Goal: Book appointment/travel/reservation

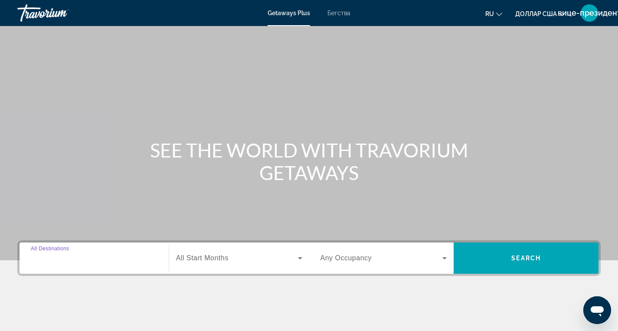
click at [149, 262] on input "Destination All Destinations" at bounding box center [94, 258] width 127 height 10
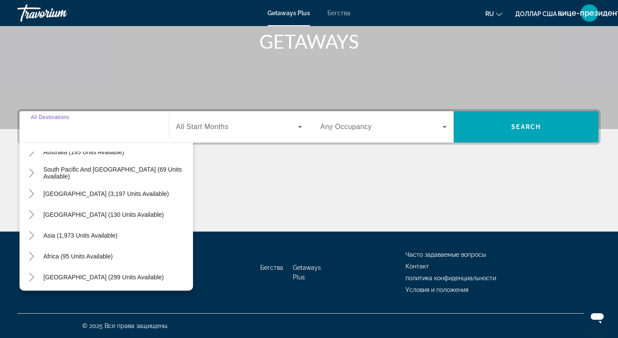
scroll to position [141, 0]
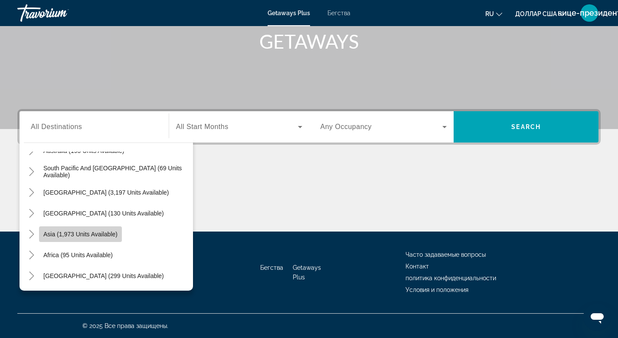
click at [88, 235] on span "Asia (1,973 units available)" at bounding box center [80, 233] width 74 height 7
type input "**********"
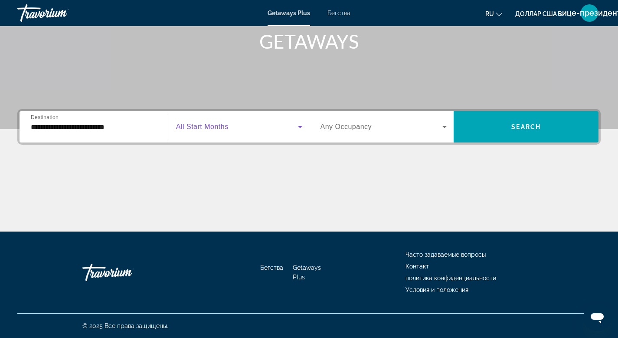
click at [300, 127] on icon "Виджет поиска" at bounding box center [300, 127] width 4 height 2
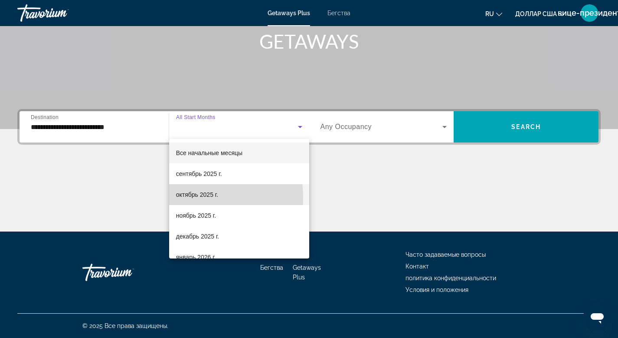
click at [192, 197] on font "октябрь 2025 г." at bounding box center [197, 194] width 42 height 7
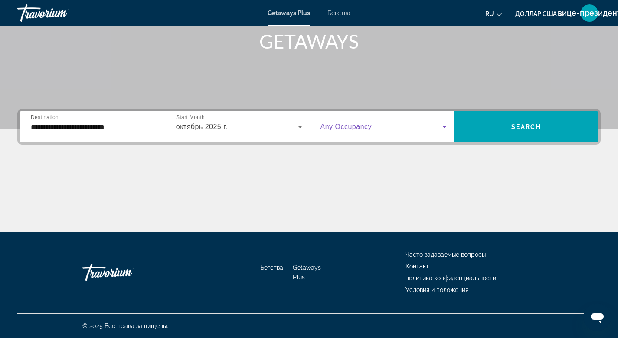
click at [444, 127] on icon "Виджет поиска" at bounding box center [445, 127] width 4 height 2
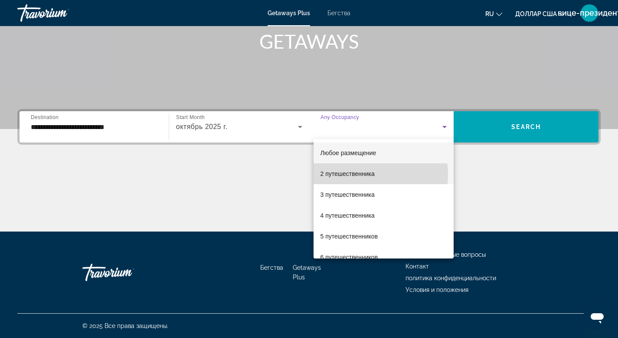
click at [367, 174] on font "2 путешественника" at bounding box center [348, 173] width 54 height 7
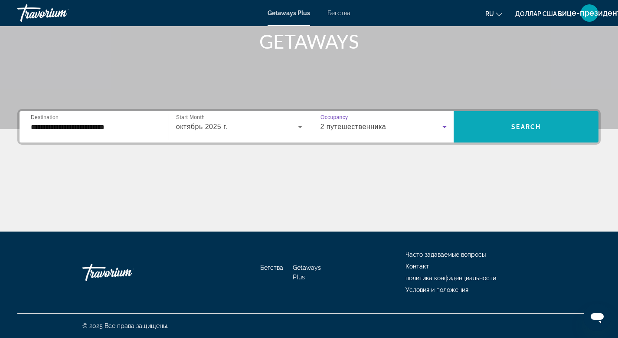
click at [531, 123] on span "Search" at bounding box center [527, 126] width 30 height 7
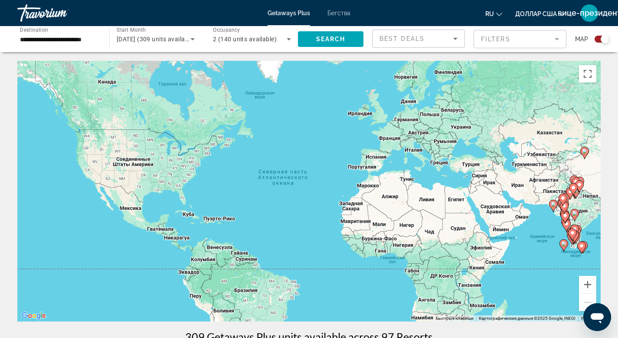
click at [498, 216] on div "Чтобы активировать перетаскивание с помощью клавиатуры, нажмите Alt + Ввод. Пос…" at bounding box center [309, 191] width 584 height 260
click at [498, 217] on div "Чтобы активировать перетаскивание с помощью клавиатуры, нажмите Alt + Ввод. Пос…" at bounding box center [309, 191] width 584 height 260
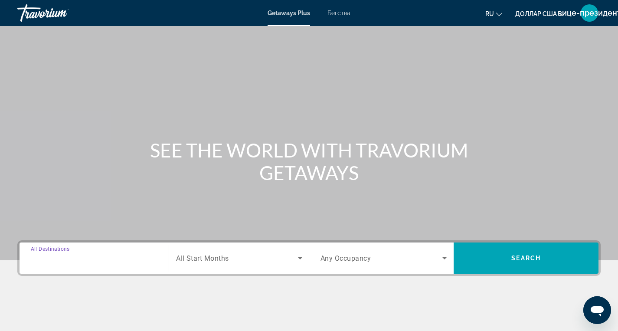
click at [155, 256] on input "Destination All Destinations" at bounding box center [94, 258] width 127 height 10
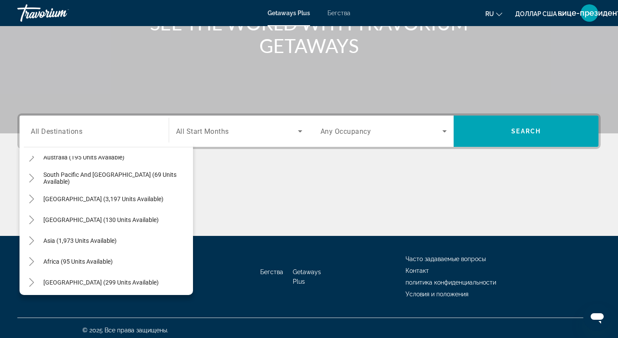
scroll to position [141, 0]
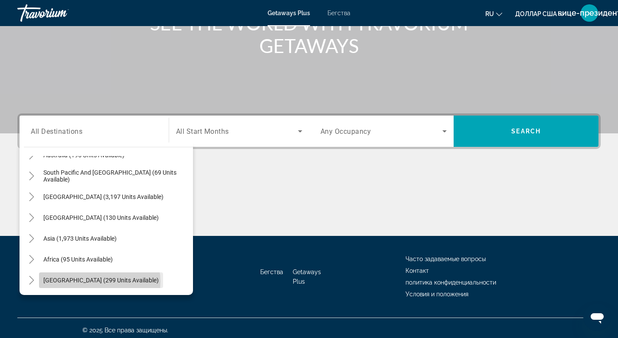
click at [99, 281] on span "[GEOGRAPHIC_DATA] (299 units available)" at bounding box center [100, 279] width 115 height 7
type input "**********"
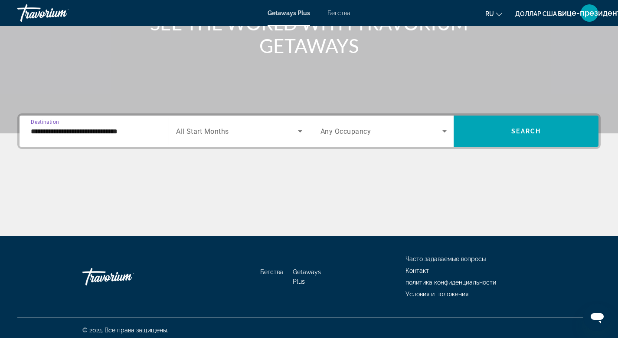
scroll to position [131, 0]
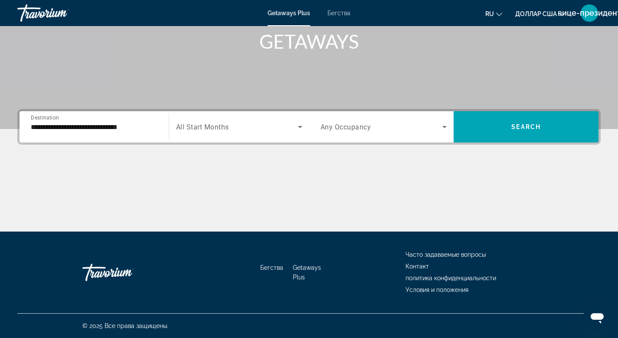
click at [245, 135] on div "Search widget" at bounding box center [239, 127] width 126 height 24
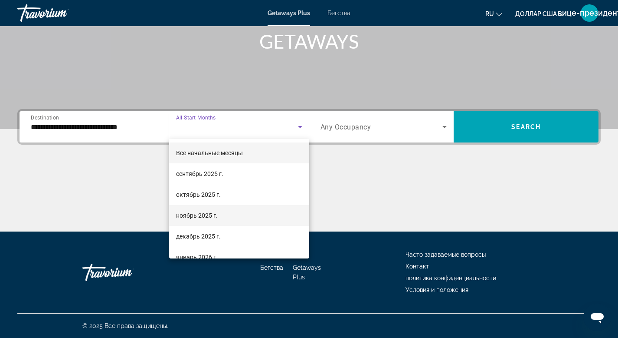
click at [204, 216] on font "ноябрь 2025 г." at bounding box center [197, 215] width 42 height 7
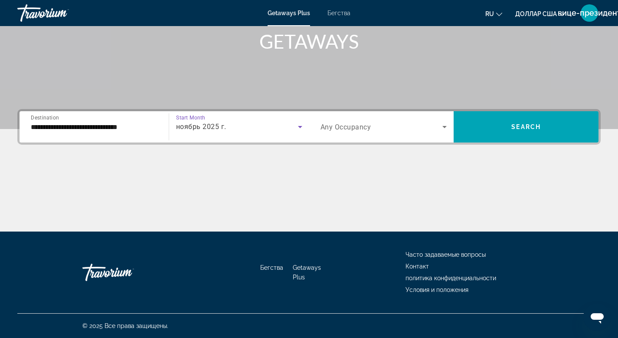
click at [445, 127] on icon "Search widget" at bounding box center [445, 127] width 4 height 2
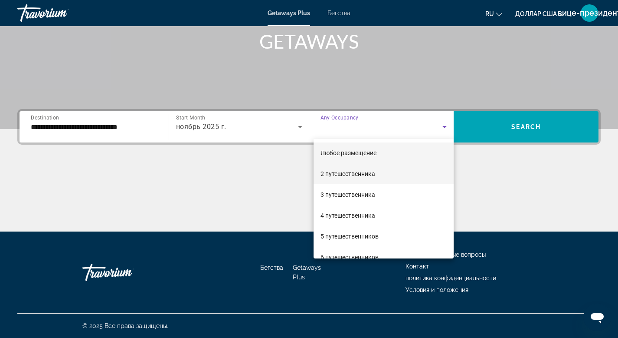
click at [358, 176] on font "2 путешественника" at bounding box center [348, 173] width 55 height 7
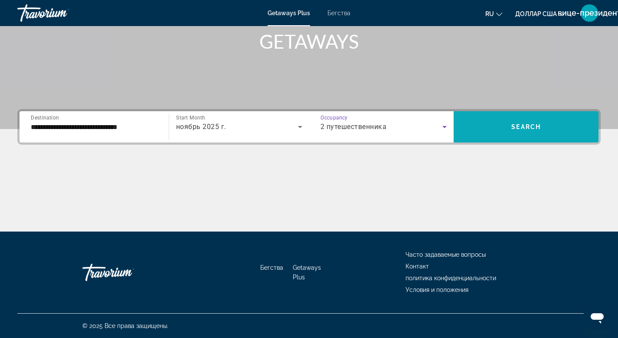
click at [520, 124] on span "Search" at bounding box center [527, 126] width 30 height 7
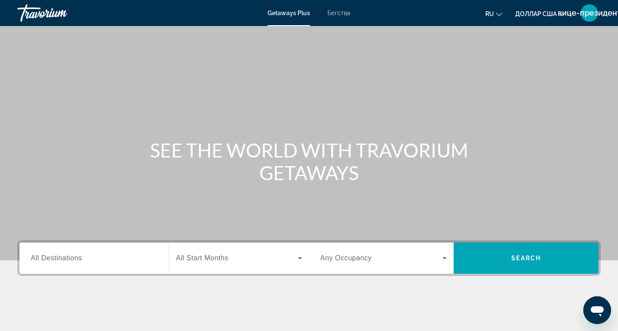
click at [59, 259] on span "All Destinations" at bounding box center [56, 257] width 51 height 7
click at [59, 259] on input "Destination All Destinations" at bounding box center [94, 258] width 127 height 10
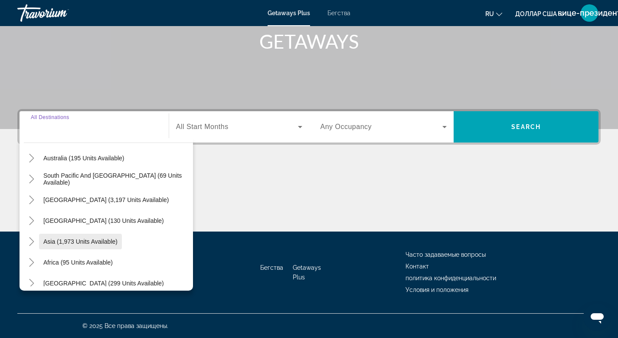
scroll to position [141, 0]
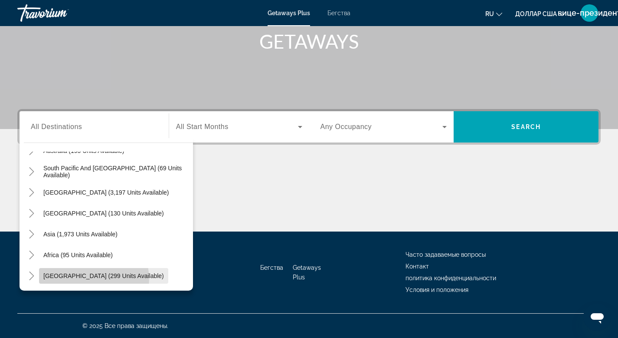
click at [94, 279] on span "[GEOGRAPHIC_DATA] (299 units available)" at bounding box center [103, 275] width 121 height 7
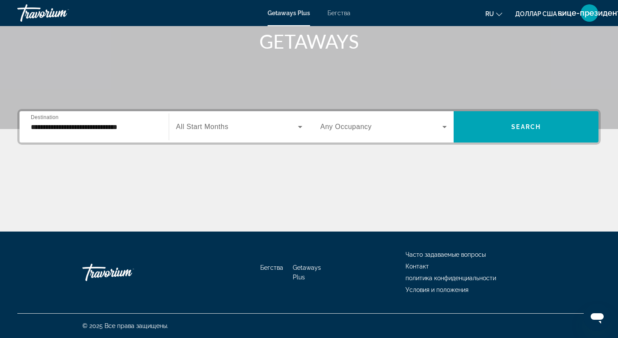
click at [162, 127] on div "**********" at bounding box center [94, 127] width 141 height 25
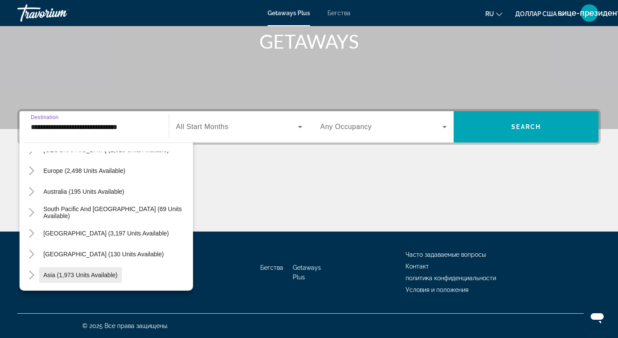
scroll to position [99, 0]
click at [88, 279] on span "Виджет поиска" at bounding box center [80, 275] width 83 height 21
type input "**********"
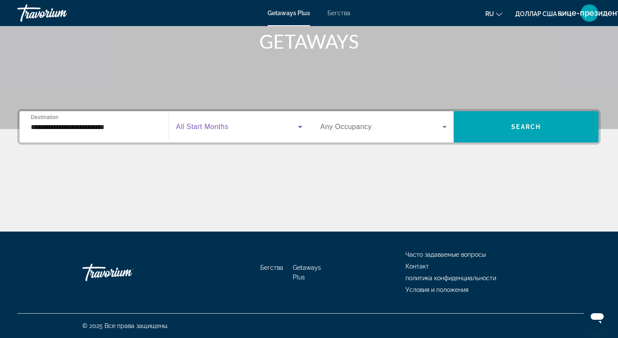
click at [301, 127] on icon "Виджет поиска" at bounding box center [300, 127] width 4 height 2
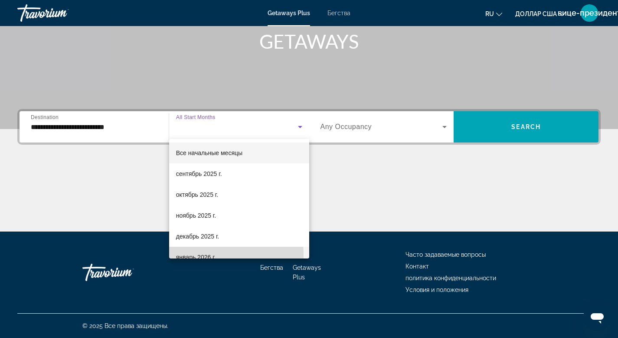
click at [206, 254] on font "январь 2026 г." at bounding box center [196, 256] width 40 height 7
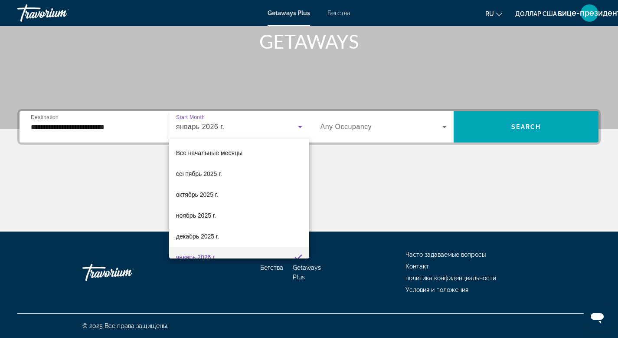
scroll to position [9, 0]
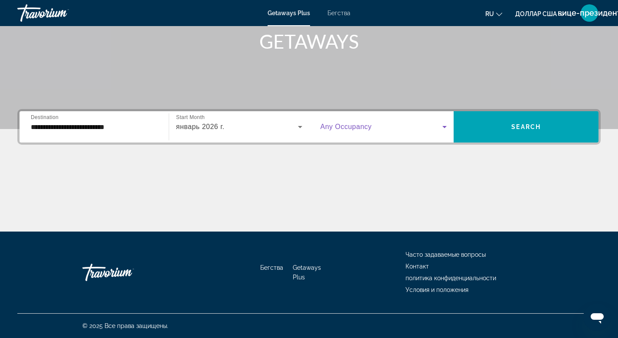
click at [445, 127] on icon "Виджет поиска" at bounding box center [445, 127] width 4 height 2
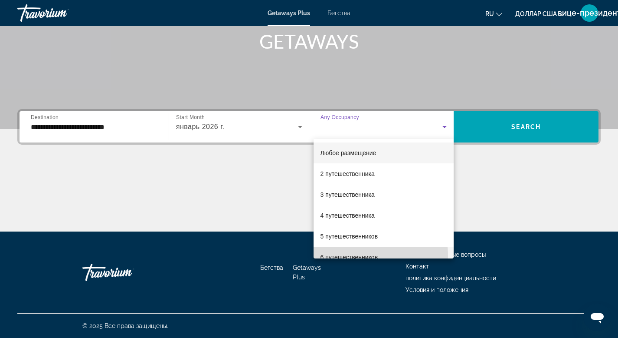
click at [351, 256] on font "6 путешественников" at bounding box center [350, 256] width 58 height 7
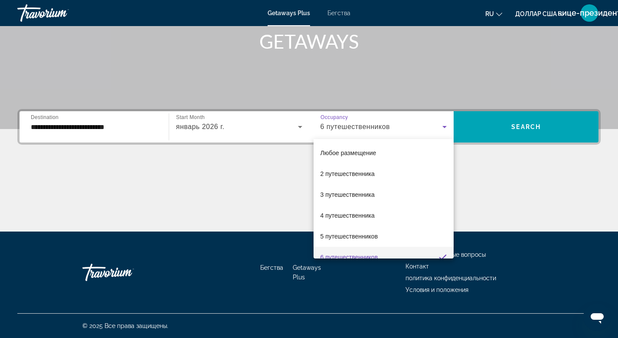
scroll to position [0, 0]
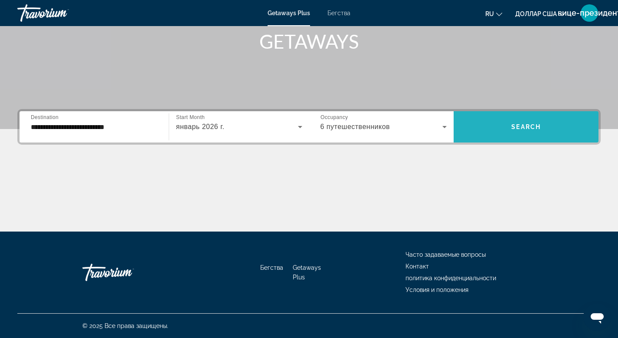
click at [494, 132] on span "Виджет поиска" at bounding box center [526, 126] width 145 height 21
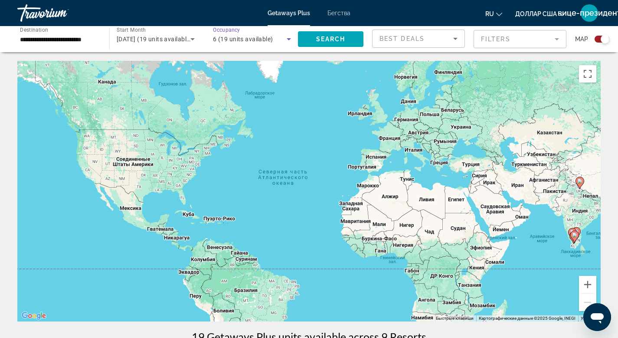
click at [288, 40] on icon "Search widget" at bounding box center [289, 39] width 10 height 10
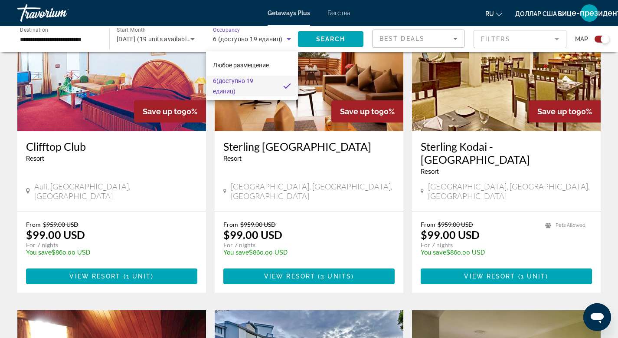
scroll to position [666, 0]
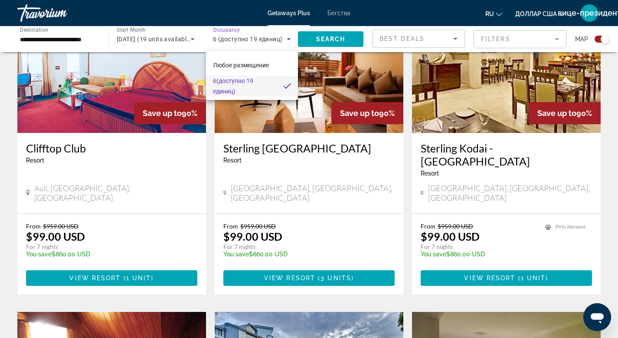
click at [289, 38] on div at bounding box center [309, 169] width 618 height 338
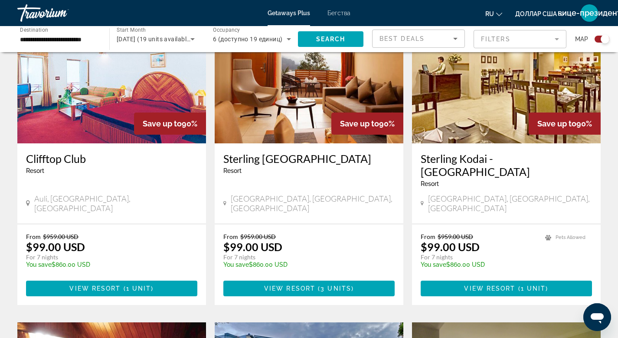
scroll to position [657, 0]
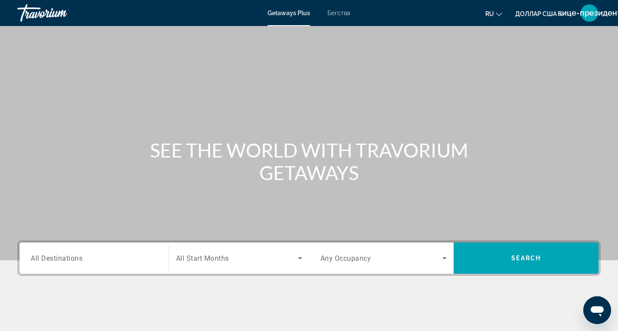
click at [161, 262] on div "Destination All Destinations" at bounding box center [94, 258] width 141 height 25
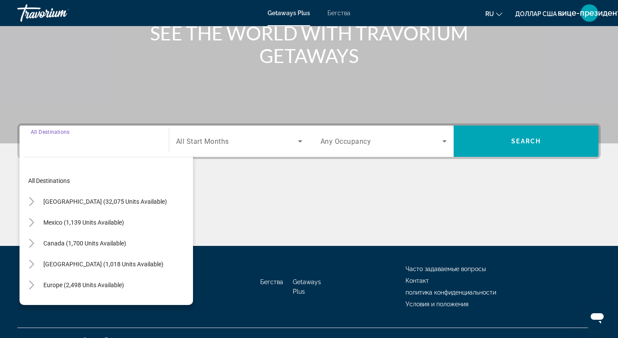
scroll to position [131, 0]
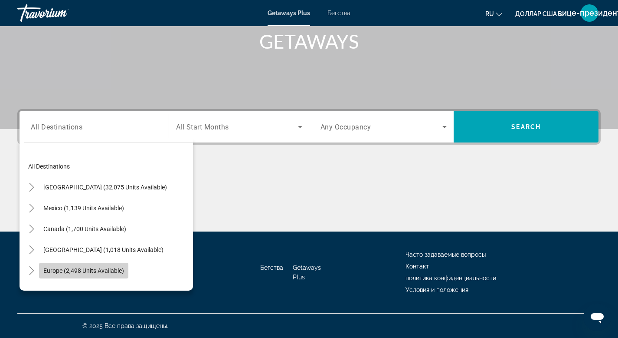
click at [105, 270] on span "Europe (2,498 units available)" at bounding box center [83, 270] width 81 height 7
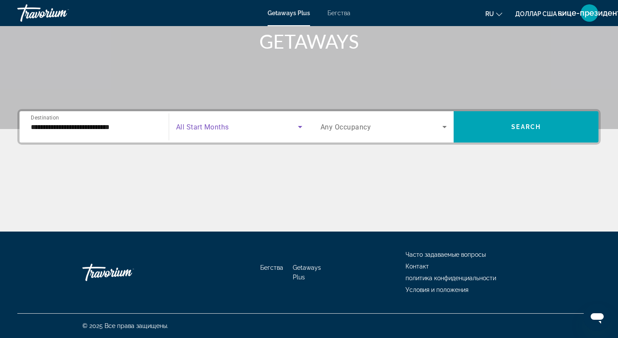
click at [303, 125] on icon "Search widget" at bounding box center [300, 127] width 10 height 10
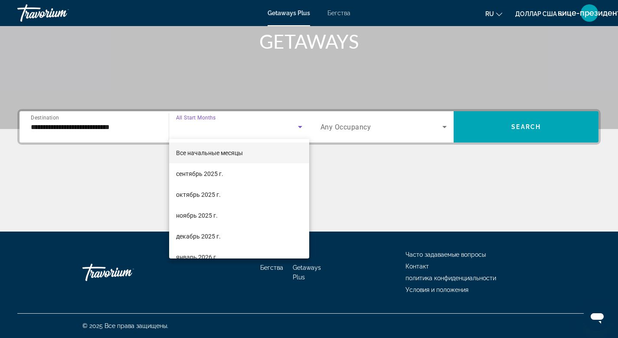
click at [152, 129] on div at bounding box center [309, 169] width 618 height 338
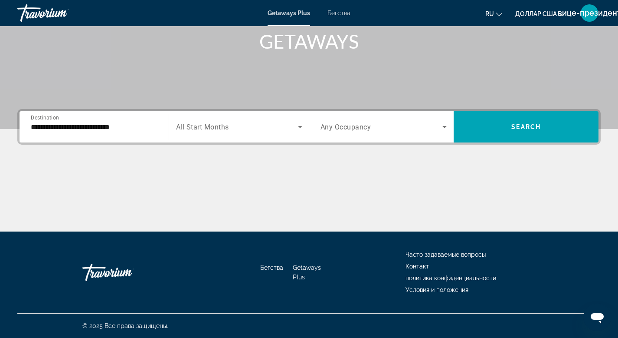
click at [161, 127] on div "**********" at bounding box center [94, 127] width 141 height 25
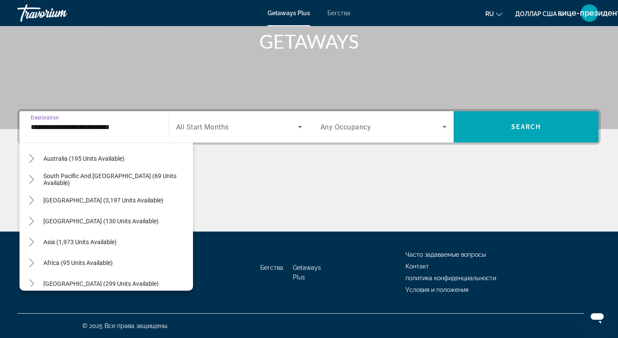
scroll to position [578, 0]
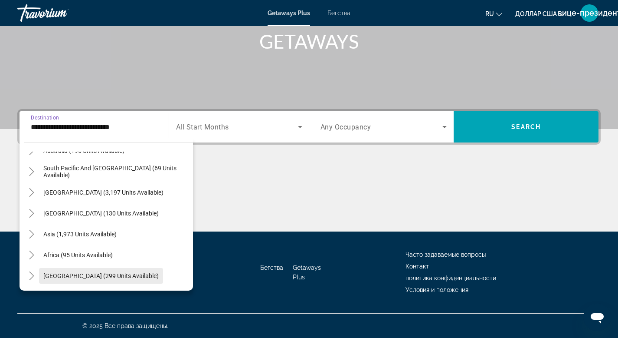
click at [69, 277] on span "[GEOGRAPHIC_DATA] (299 units available)" at bounding box center [100, 275] width 115 height 7
type input "**********"
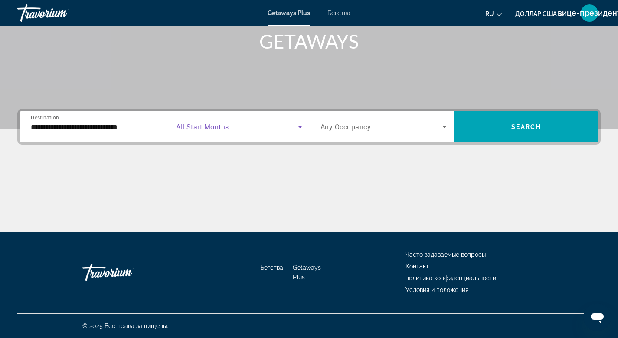
click at [299, 128] on icon "Search widget" at bounding box center [300, 127] width 10 height 10
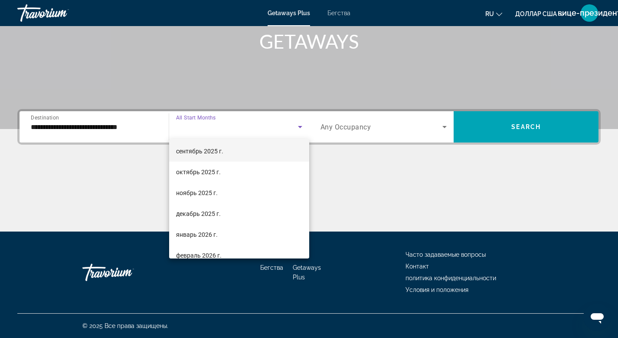
scroll to position [26, 0]
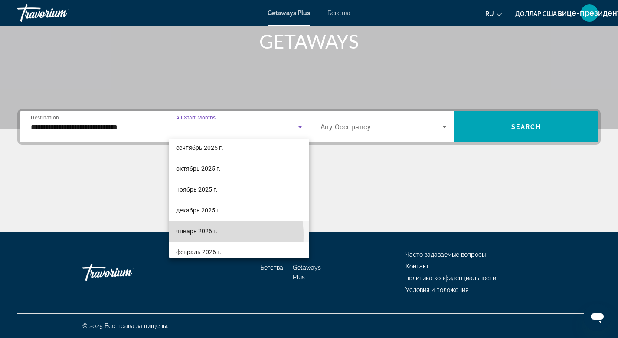
click at [194, 235] on span "январь 2026 г." at bounding box center [197, 231] width 42 height 10
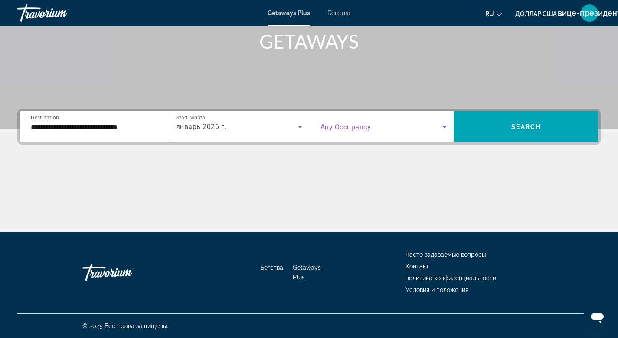
click at [446, 126] on icon "Search widget" at bounding box center [445, 127] width 4 height 2
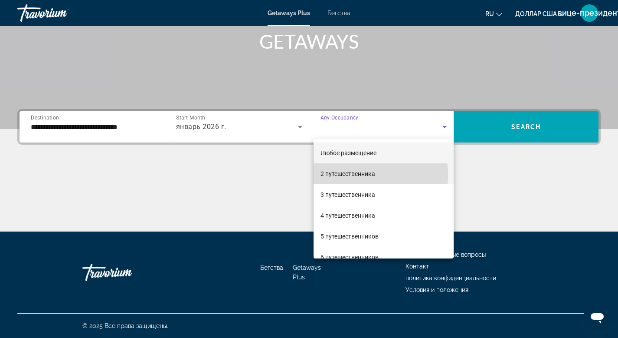
click at [342, 174] on font "2 путешественника" at bounding box center [348, 173] width 55 height 7
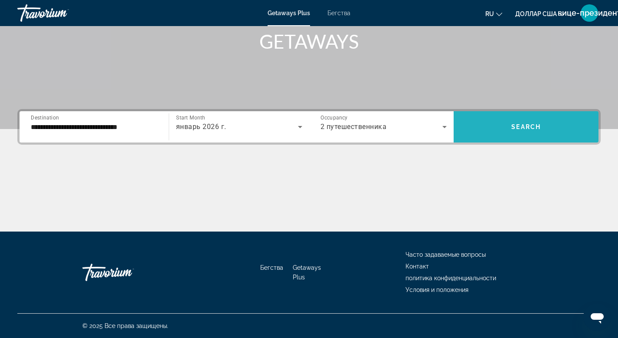
click at [506, 130] on span "Search widget" at bounding box center [526, 126] width 145 height 21
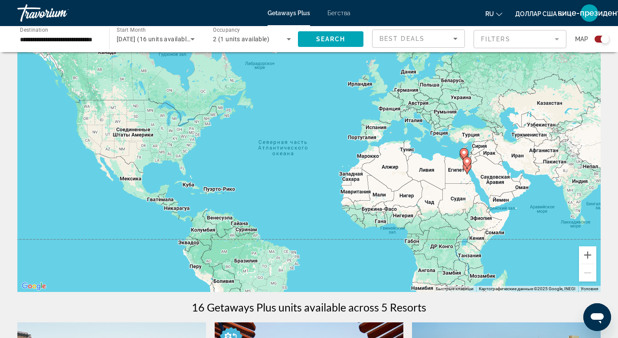
scroll to position [29, 0]
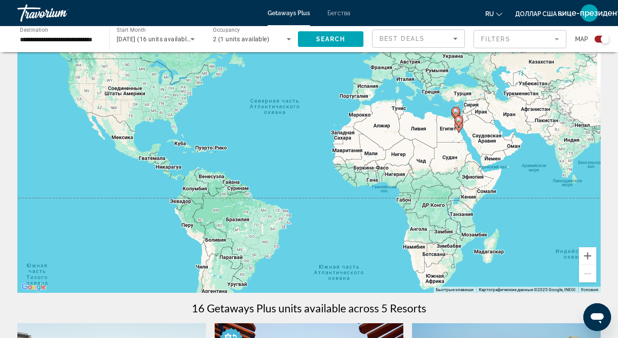
drag, startPoint x: 542, startPoint y: 207, endPoint x: 531, endPoint y: 155, distance: 53.6
click at [531, 155] on div "Чтобы активировать перетаскивание с помощью клавиатуры, нажмите Alt + Ввод. Пос…" at bounding box center [309, 162] width 584 height 260
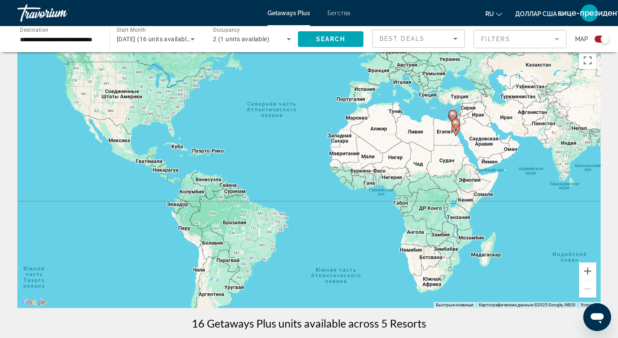
scroll to position [0, 0]
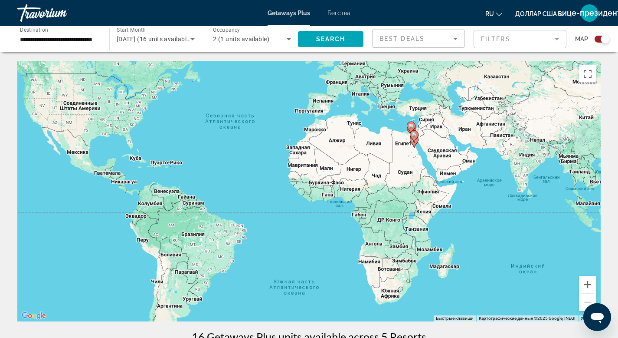
drag, startPoint x: 571, startPoint y: 184, endPoint x: 508, endPoint y: 184, distance: 62.9
click at [508, 184] on div "Чтобы активировать перетаскивание с помощью клавиатуры, нажмите Alt + Ввод. Пос…" at bounding box center [309, 191] width 584 height 260
